Goal: Check status: Check status

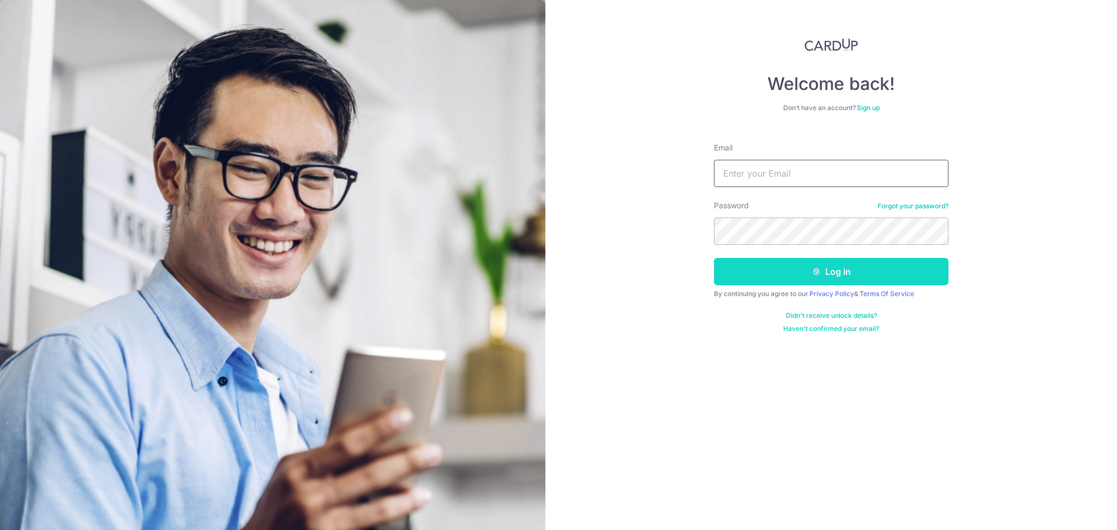
type input "[EMAIL_ADDRESS][DOMAIN_NAME]"
click at [798, 272] on button "Log in" at bounding box center [831, 271] width 235 height 27
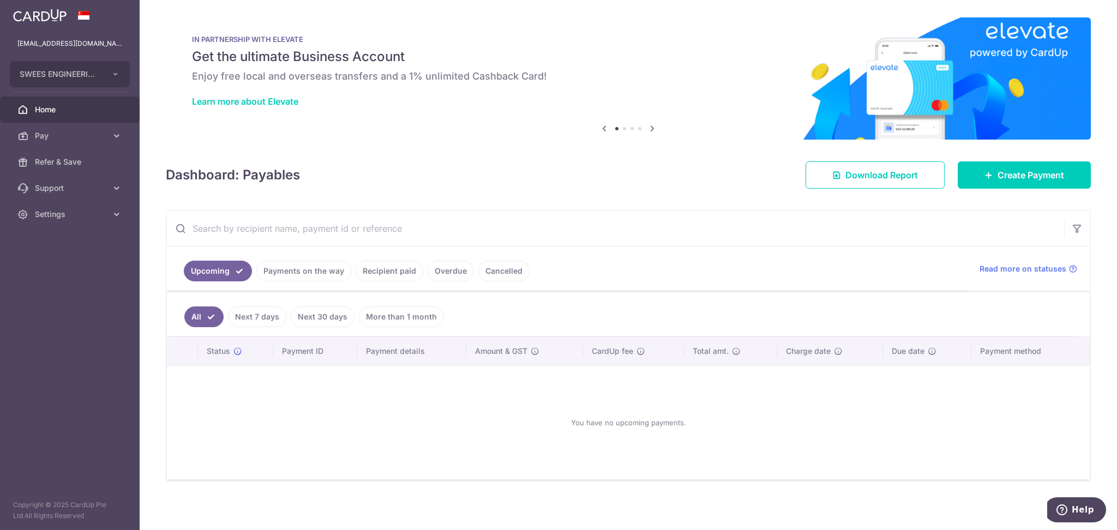
click at [370, 275] on link "Recipient paid" at bounding box center [390, 271] width 68 height 21
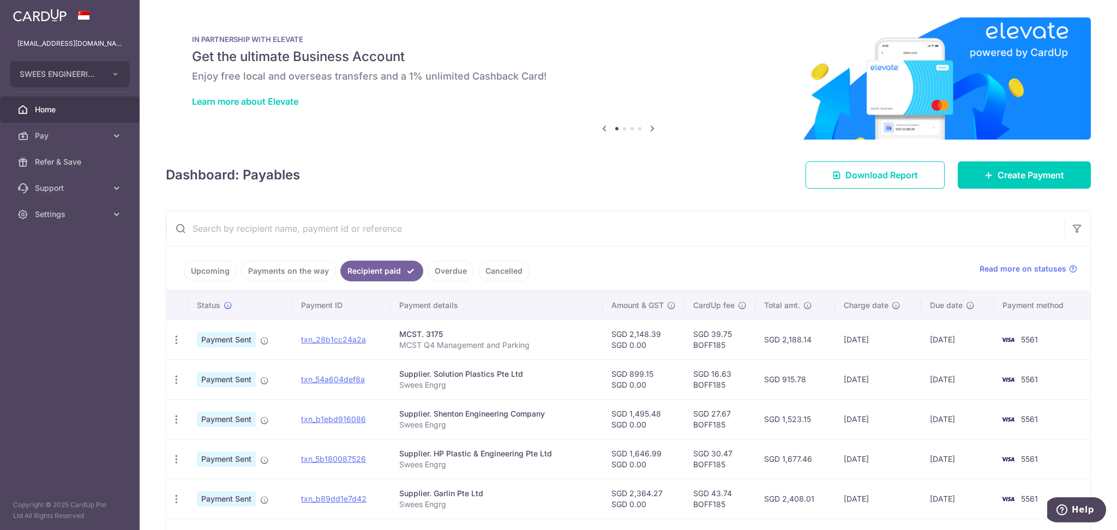
click at [287, 274] on link "Payments on the way" at bounding box center [288, 271] width 95 height 21
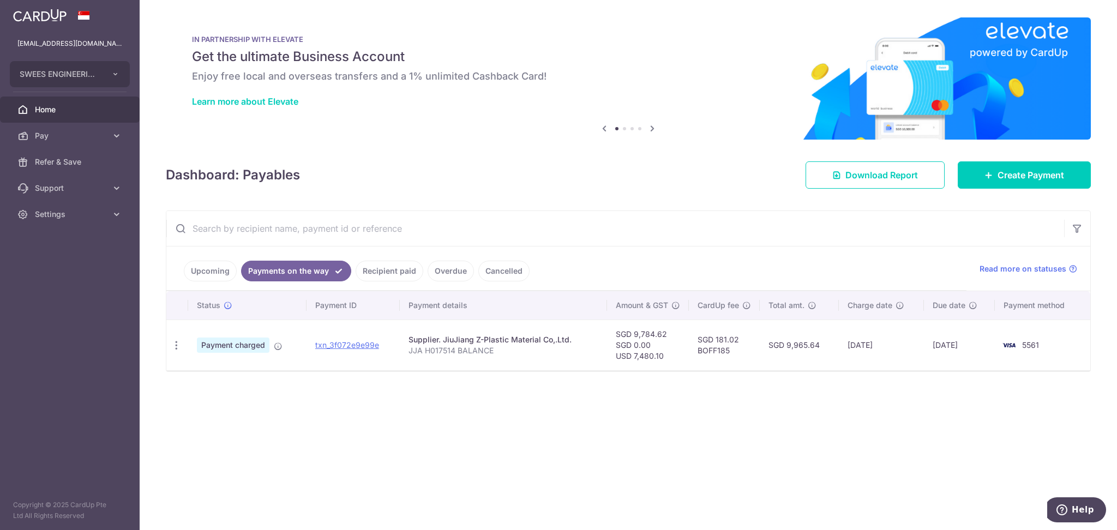
click at [381, 270] on link "Recipient paid" at bounding box center [390, 271] width 68 height 21
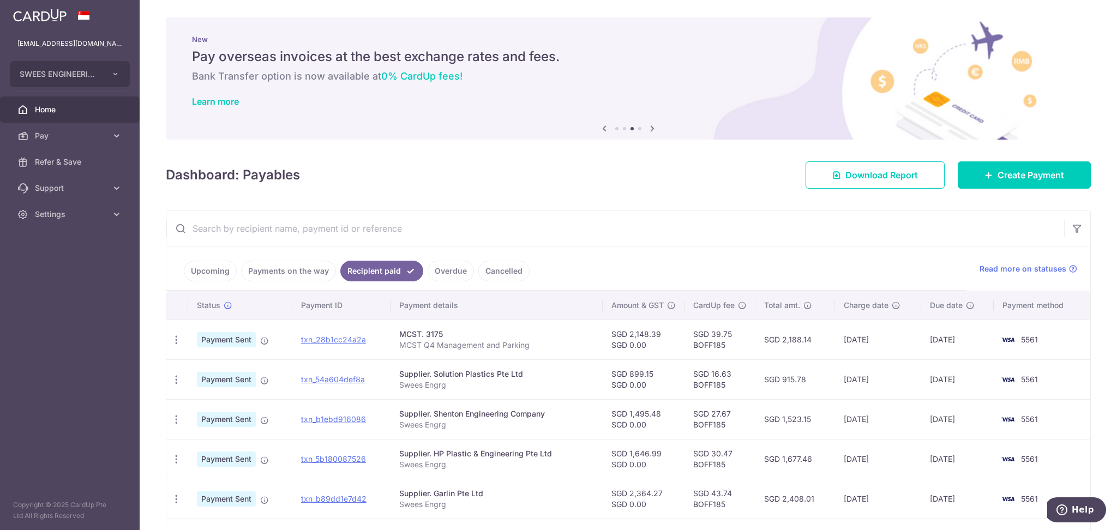
click at [301, 280] on link "Payments on the way" at bounding box center [288, 271] width 95 height 21
